Goal: Task Accomplishment & Management: Manage account settings

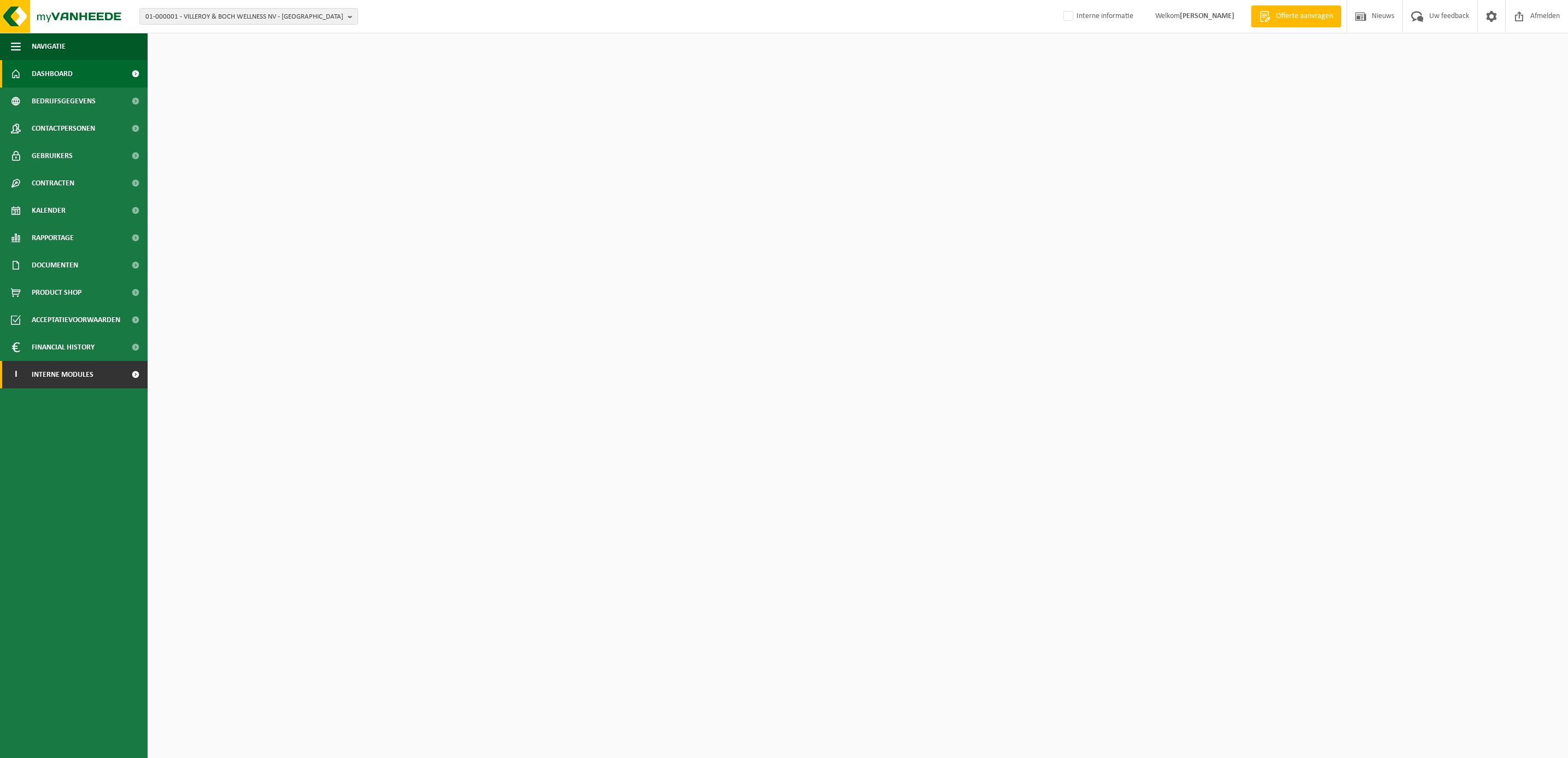
click at [78, 376] on span "Interne modules" at bounding box center [63, 374] width 62 height 27
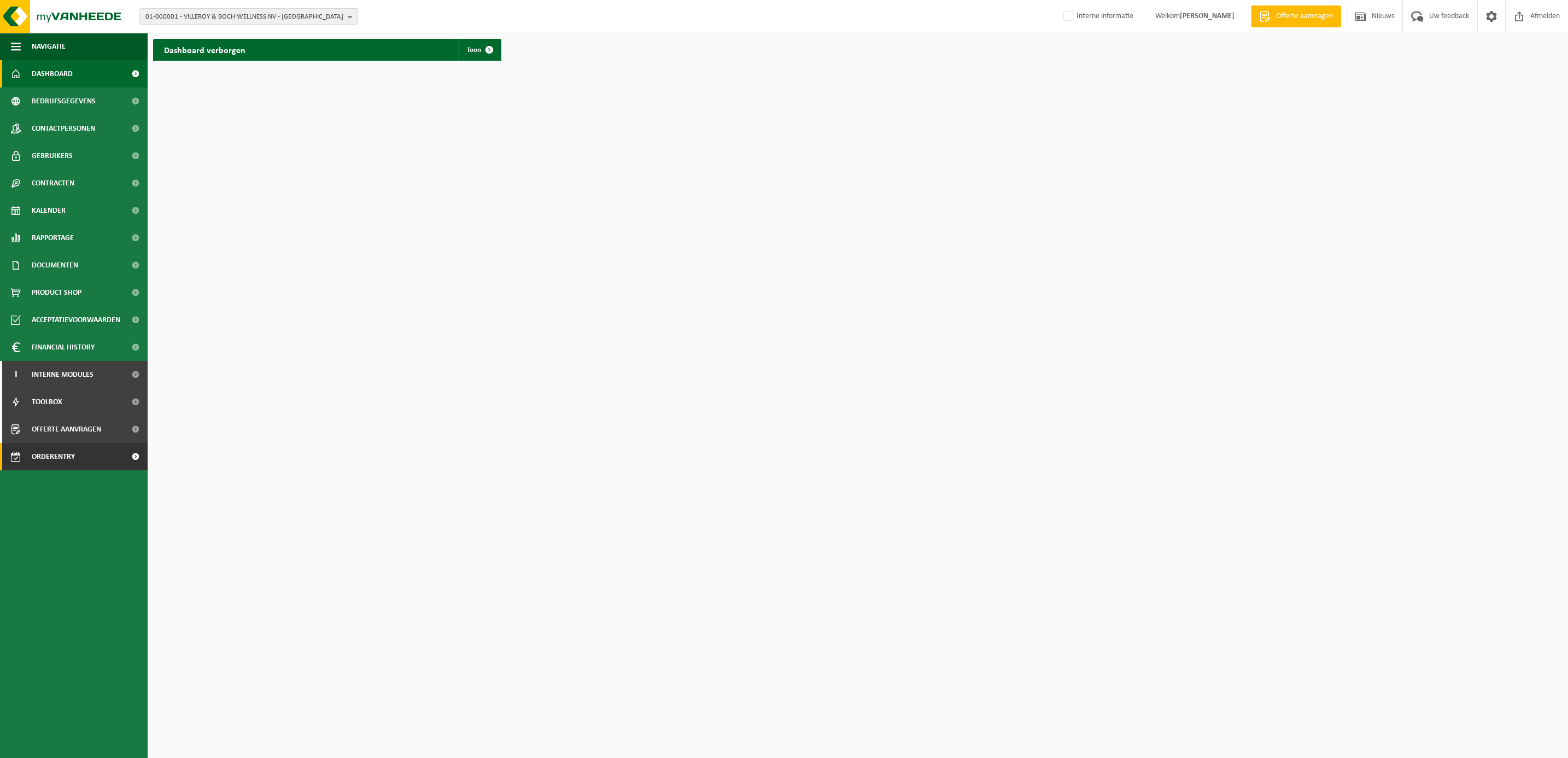
click at [61, 456] on span "Orderentry Goedkeuring" at bounding box center [78, 456] width 92 height 27
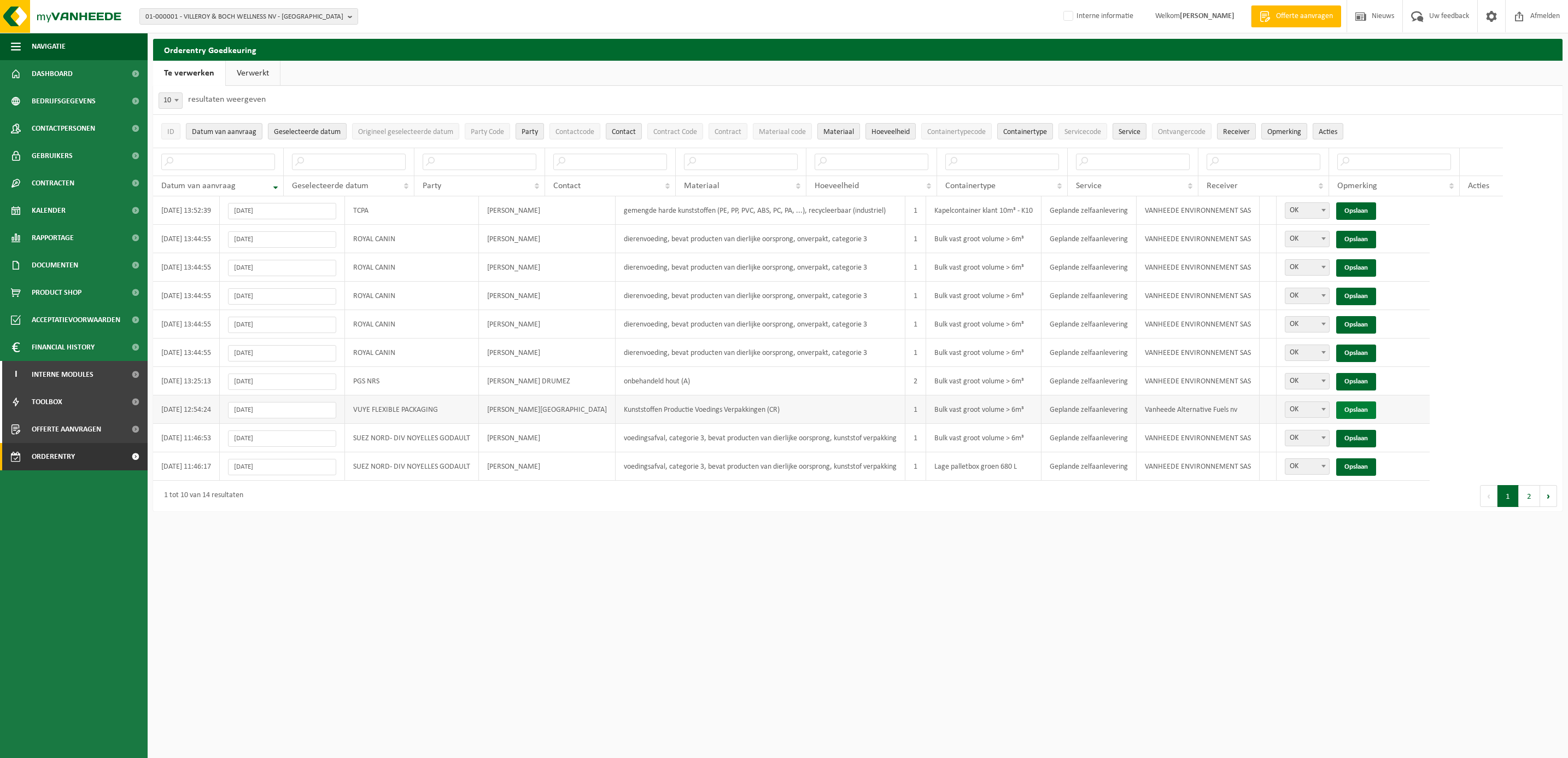
click at [1336, 414] on link "Opslaan" at bounding box center [1356, 410] width 40 height 17
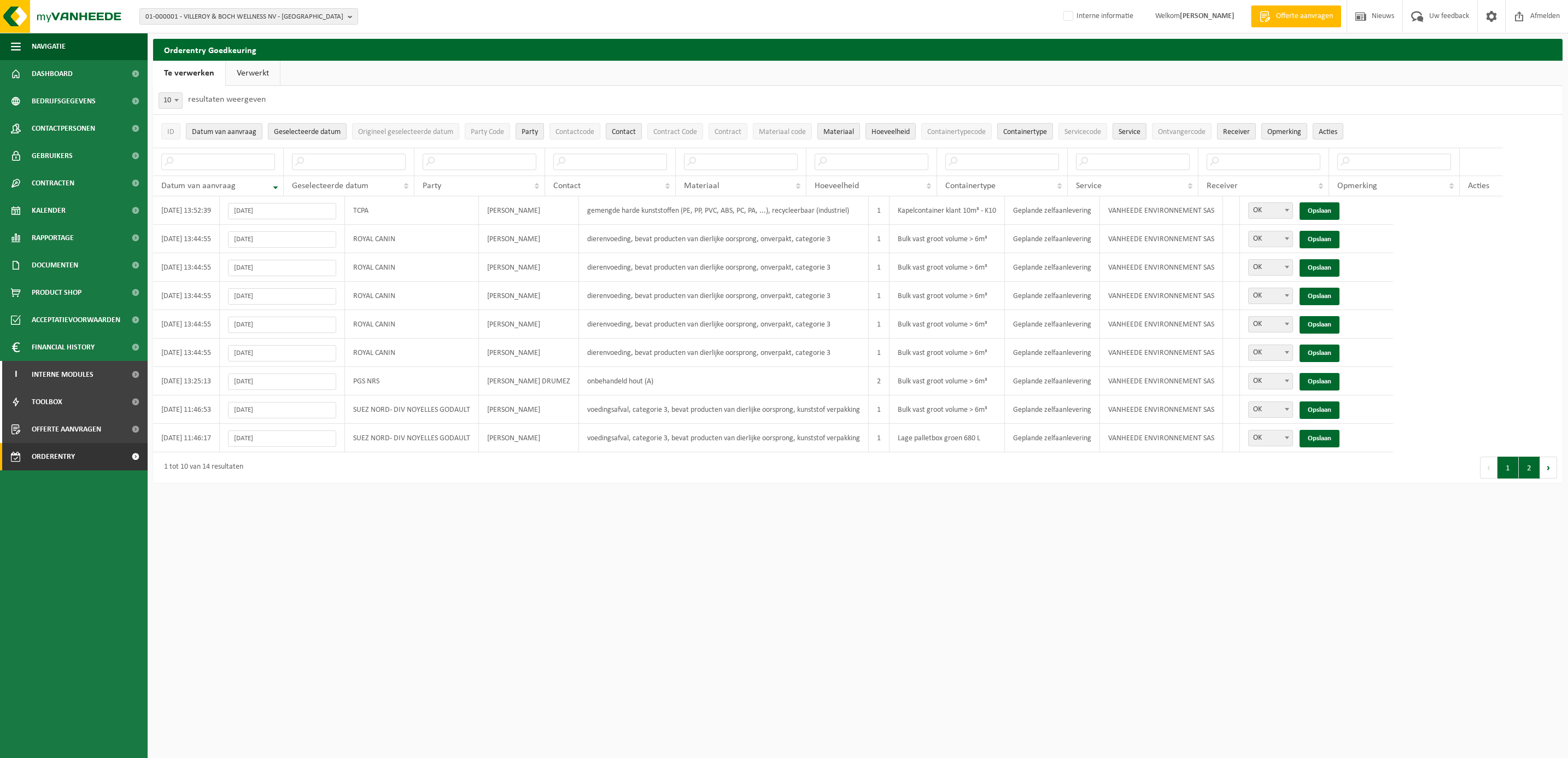
click at [1528, 478] on button "2" at bounding box center [1530, 467] width 22 height 22
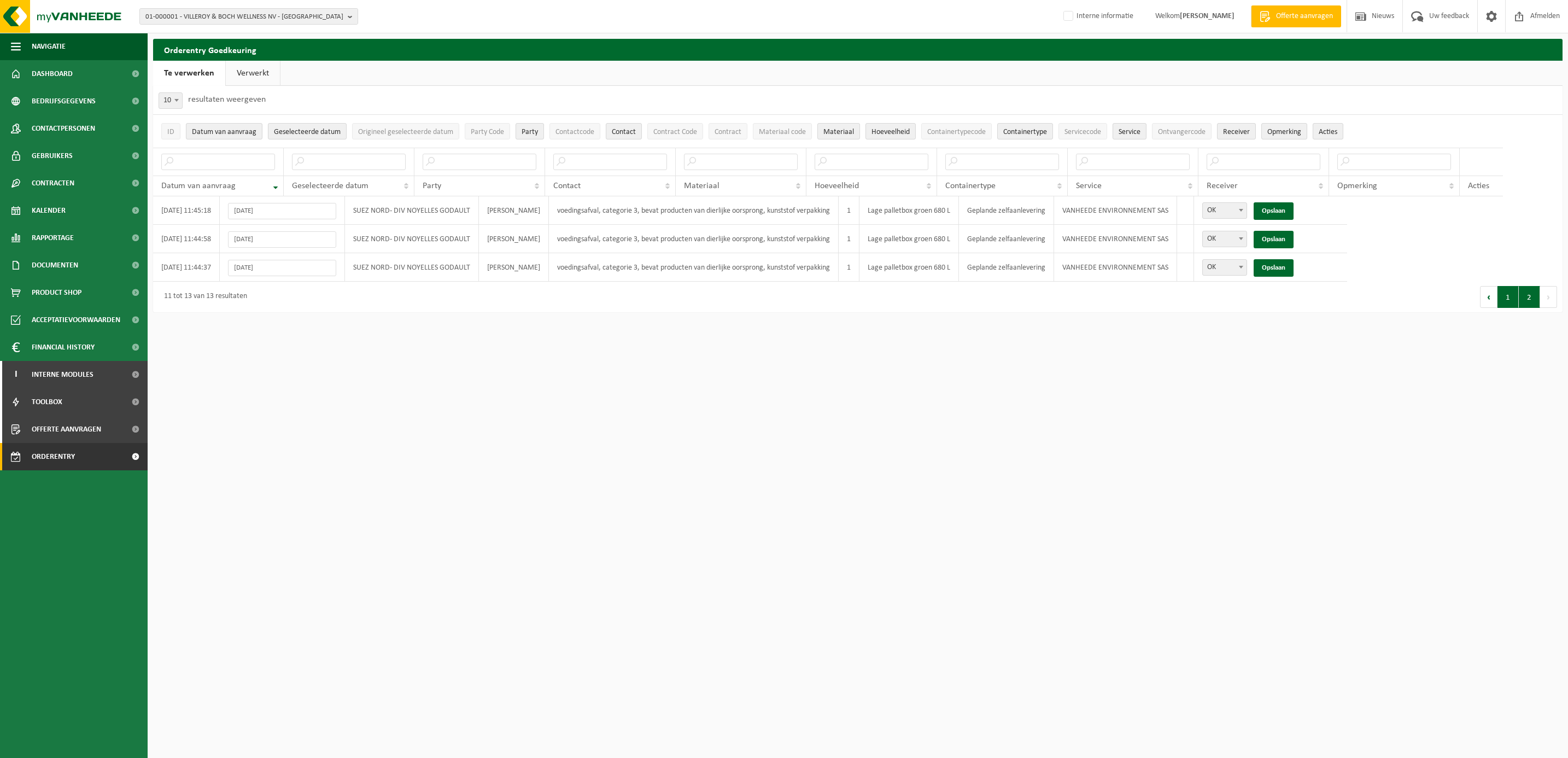
click at [1510, 301] on button "1" at bounding box center [1508, 297] width 22 height 22
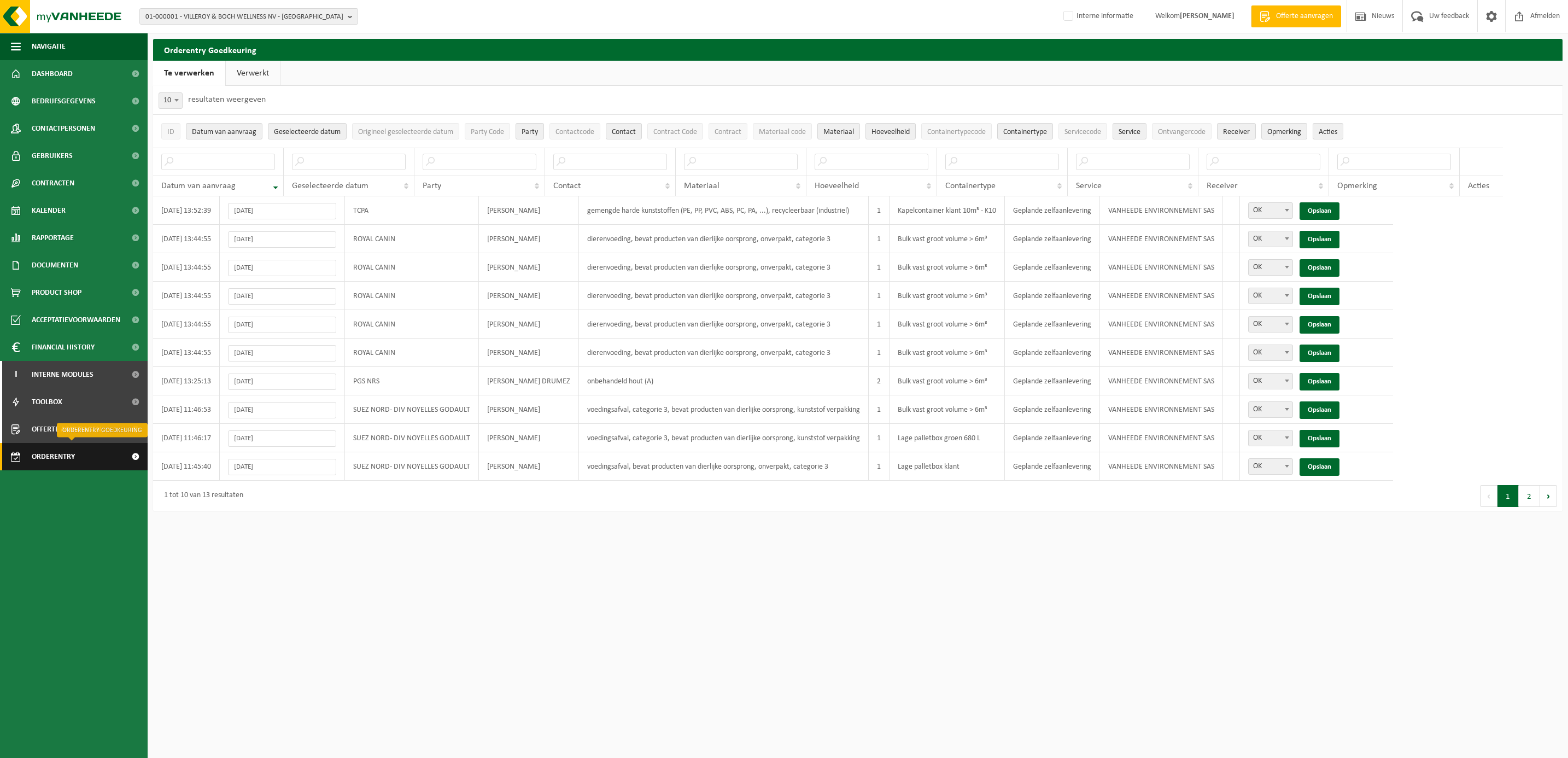
click at [59, 452] on span "Orderentry Goedkeuring" at bounding box center [78, 456] width 92 height 27
click at [1528, 504] on button "2" at bounding box center [1530, 496] width 22 height 22
